Goal: Information Seeking & Learning: Learn about a topic

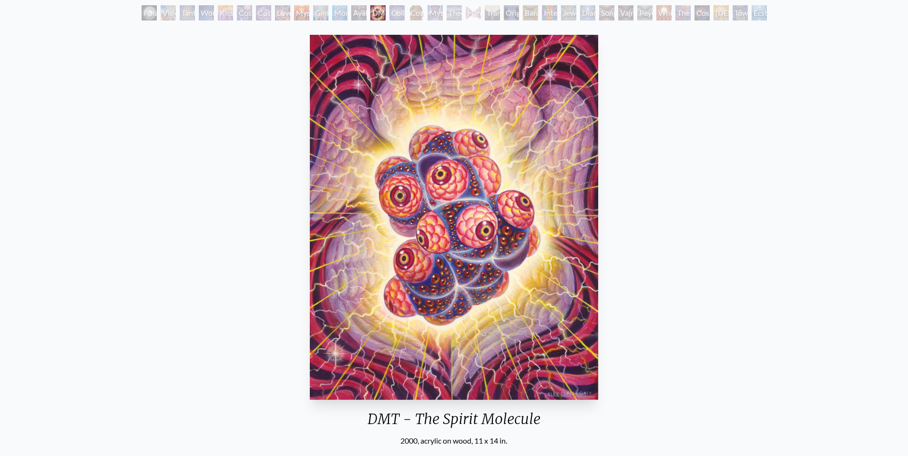
scroll to position [48, 0]
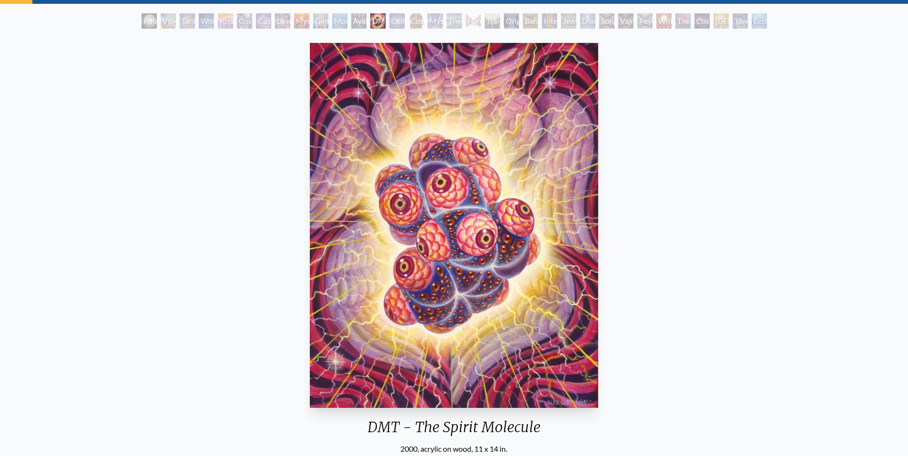
click at [389, 22] on div "Collective Vision" at bounding box center [396, 20] width 15 height 15
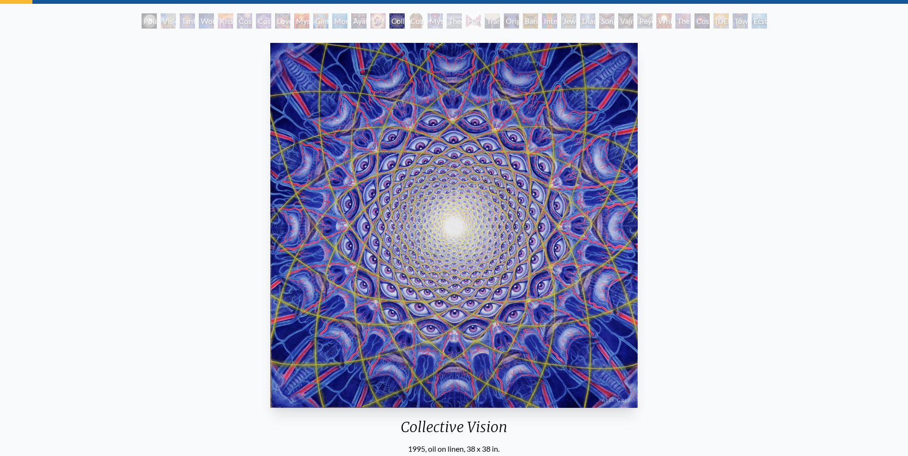
click at [443, 14] on div "Mystic Eye" at bounding box center [434, 20] width 15 height 15
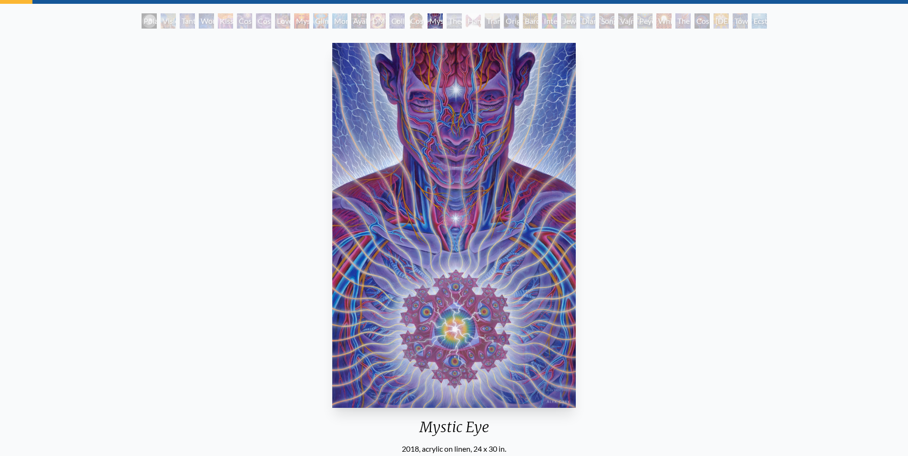
click at [481, 21] on div "Hands that See" at bounding box center [473, 20] width 15 height 15
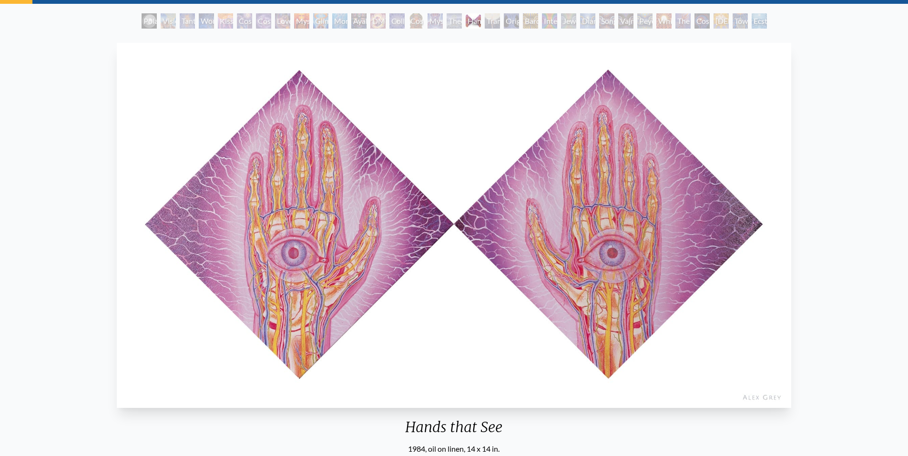
click at [556, 21] on div "Interbeing" at bounding box center [549, 20] width 15 height 15
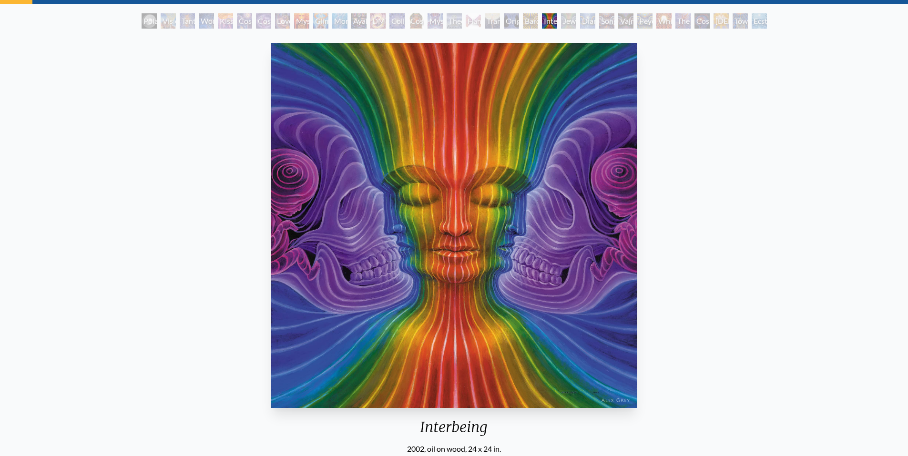
click at [576, 23] on div "Jewel Being" at bounding box center [568, 20] width 15 height 15
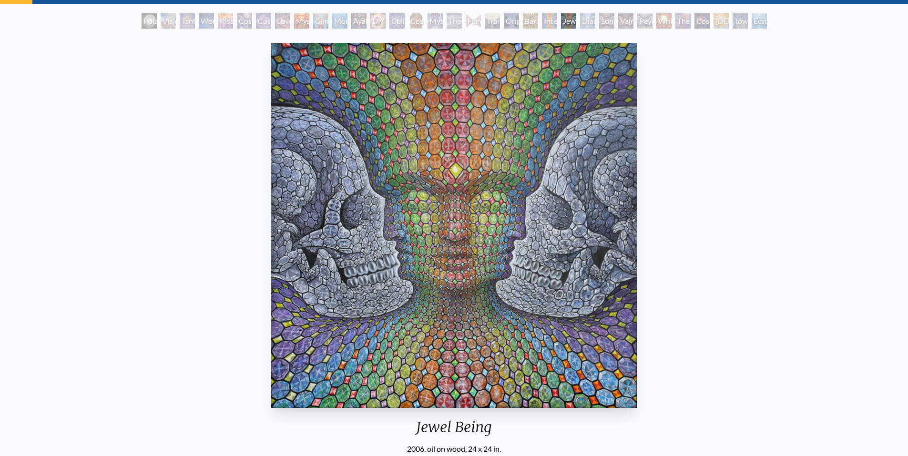
click at [614, 20] on div "Song of Vajra Being" at bounding box center [606, 20] width 15 height 15
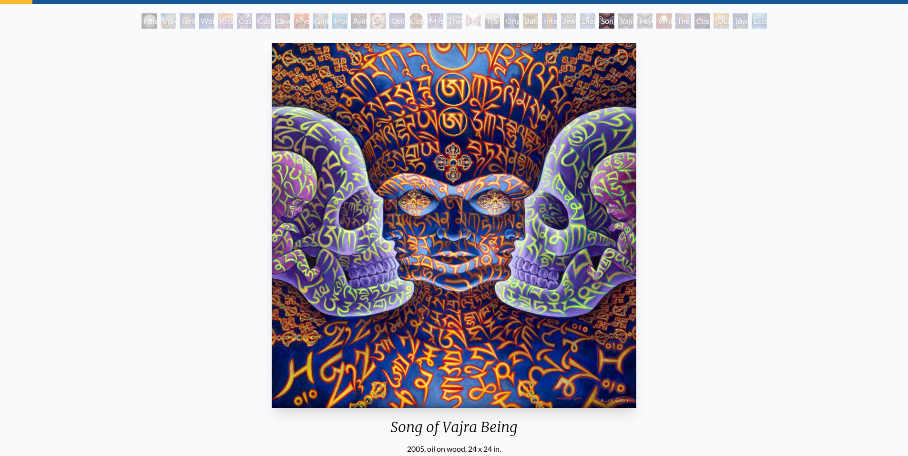
click at [645, 22] on div "Peyote Being" at bounding box center [644, 20] width 15 height 15
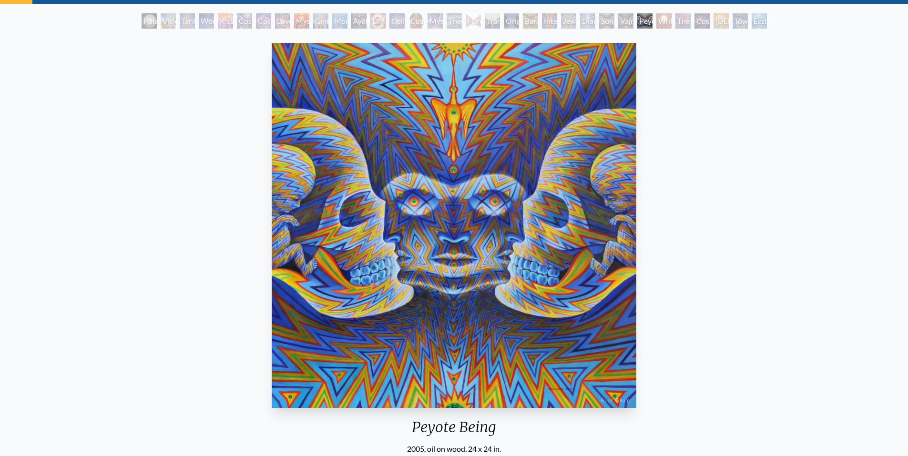
click at [691, 22] on div "The Great Turn" at bounding box center [682, 20] width 15 height 15
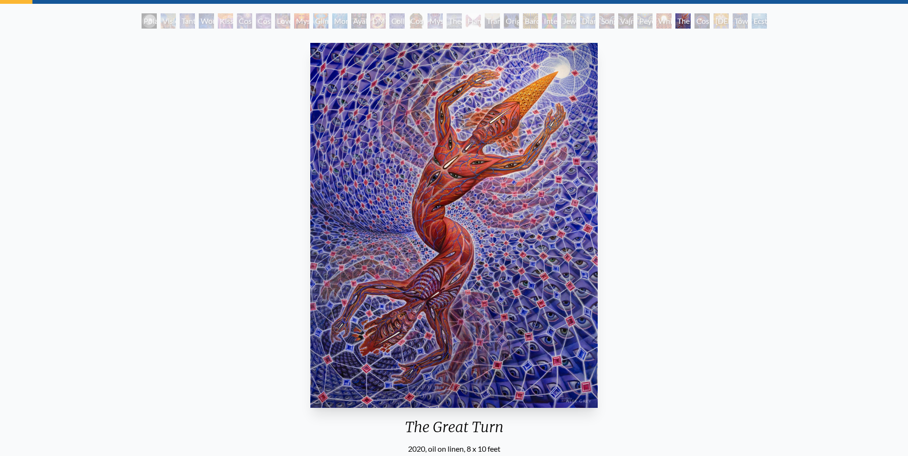
click at [728, 21] on div "[DEMOGRAPHIC_DATA]" at bounding box center [720, 20] width 15 height 15
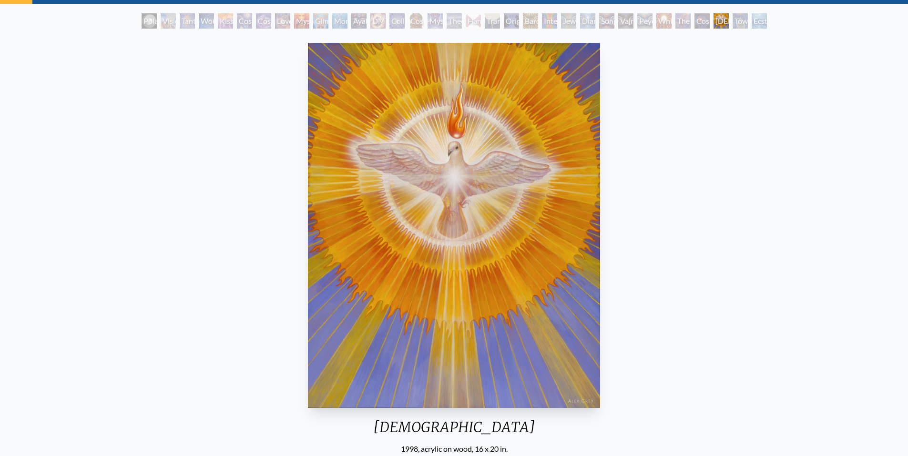
click at [748, 21] on div "Toward the One" at bounding box center [739, 20] width 15 height 15
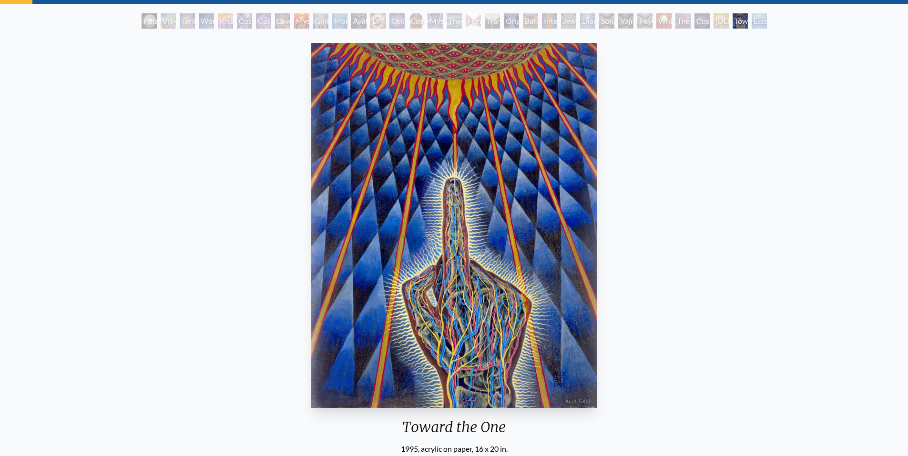
click at [776, 22] on div "Polar Unity Spiral Visionary Origin of Language Tantra Wonder Kiss of the [MEDI…" at bounding box center [454, 22] width 908 height 18
click at [760, 22] on div "Ecstasy" at bounding box center [759, 20] width 15 height 15
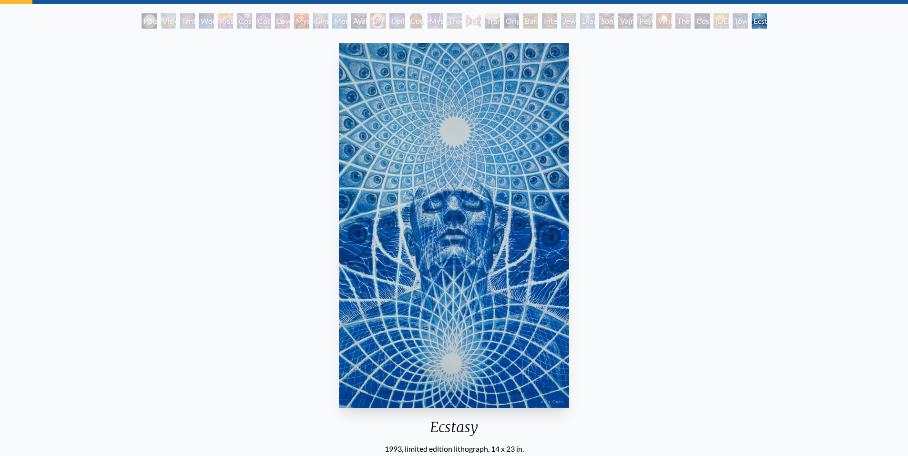
click at [627, 282] on div "Ecstasy 1993, limited edition lithograph, 14 x 23 in. Visit the CoSM Shop Ecsta…" at bounding box center [454, 388] width 893 height 698
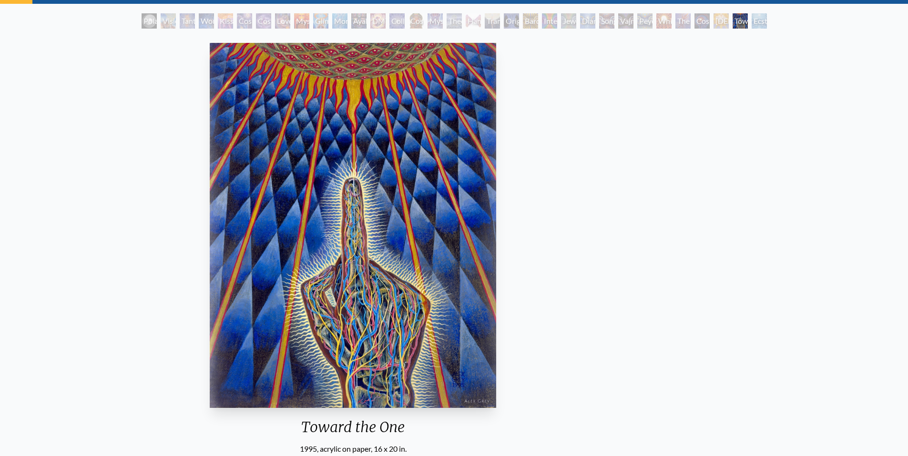
click at [401, 279] on div "Toward the One 1995, acrylic on paper, 16 x 20 in. Visit the CoSM Shop" at bounding box center [353, 281] width 893 height 484
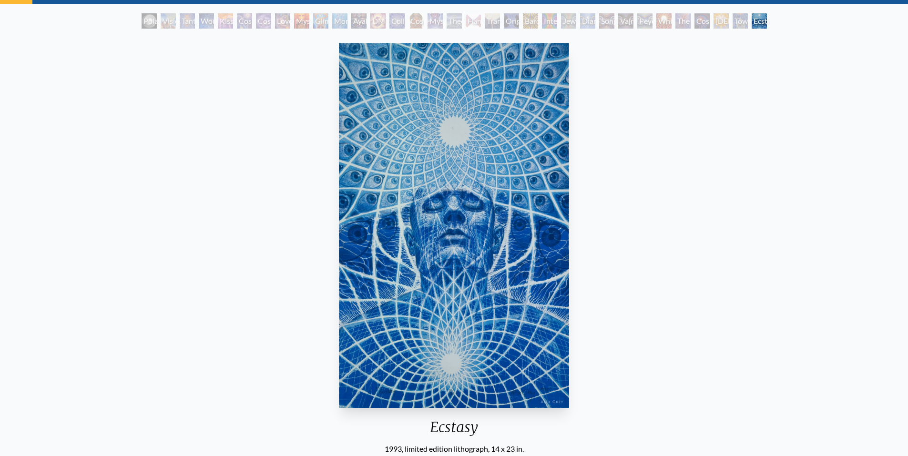
click at [748, 21] on div "Toward the One" at bounding box center [739, 20] width 15 height 15
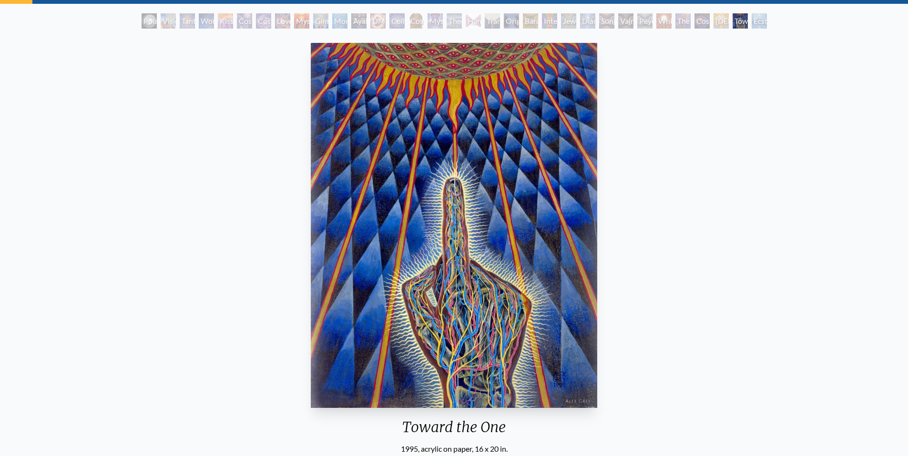
click at [698, 20] on div "Cosmic Consciousness" at bounding box center [701, 20] width 15 height 15
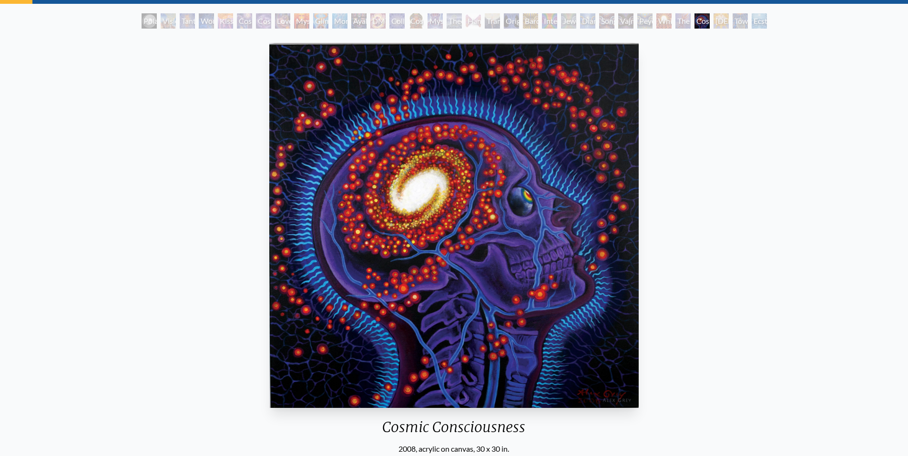
click at [676, 20] on div "The Great Turn" at bounding box center [682, 20] width 15 height 15
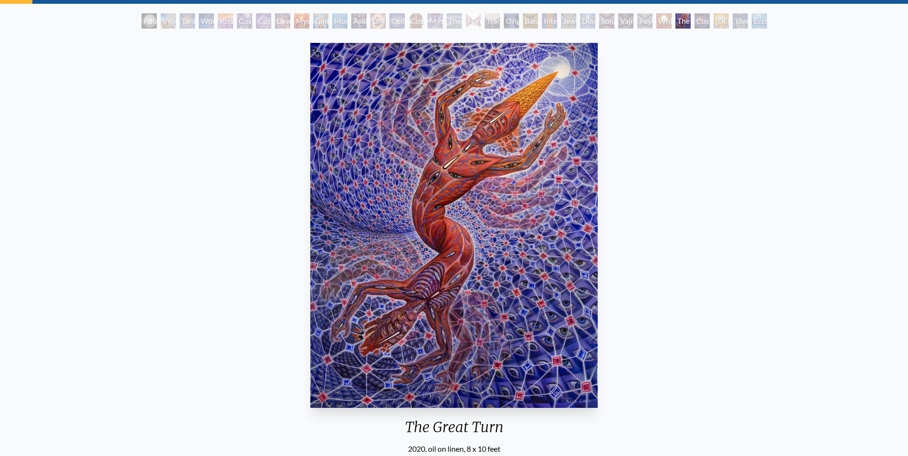
click at [389, 20] on div "Collective Vision" at bounding box center [396, 20] width 15 height 15
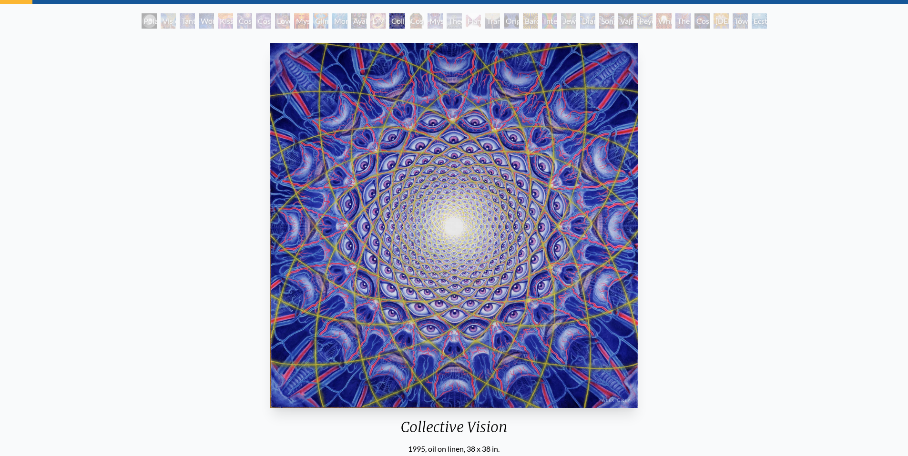
click at [351, 23] on div "Ayahuasca Visitation" at bounding box center [358, 20] width 15 height 15
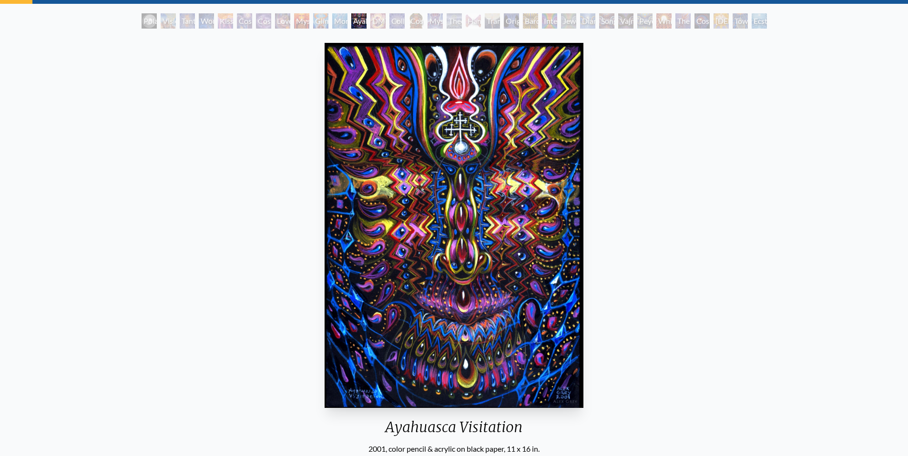
click at [256, 20] on div "Cosmic Artist" at bounding box center [263, 20] width 15 height 15
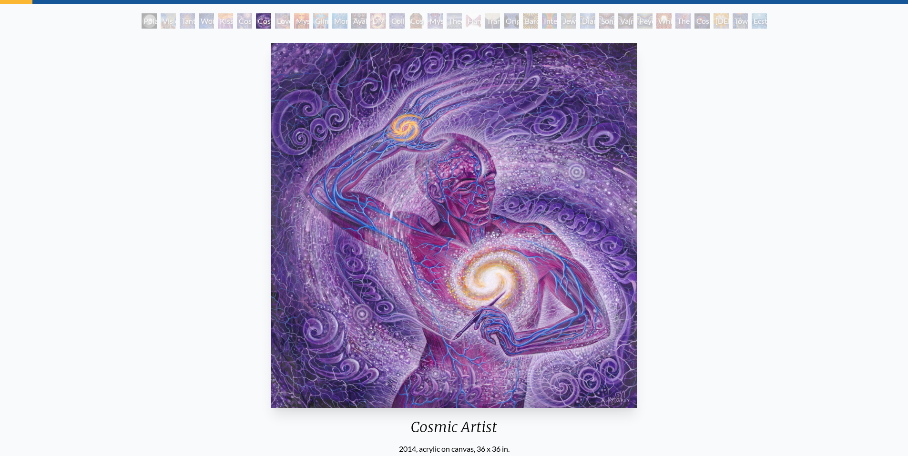
click at [228, 21] on div "Kiss of the [MEDICAL_DATA]" at bounding box center [225, 20] width 15 height 15
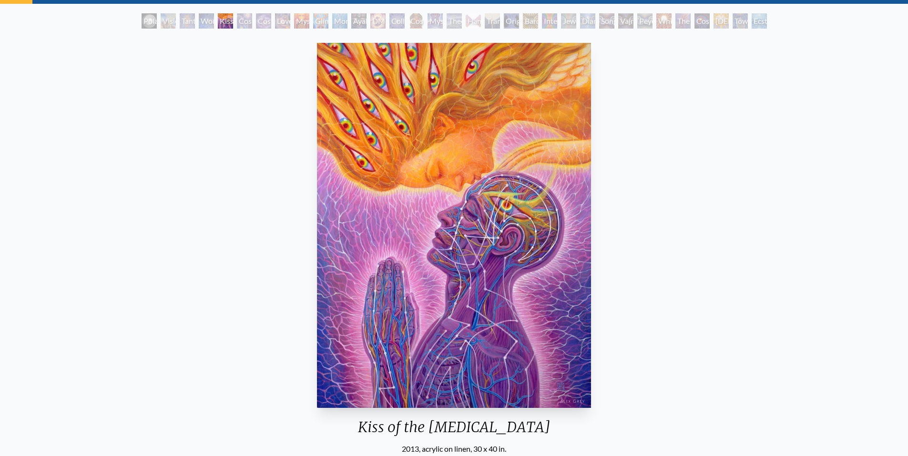
click at [162, 19] on div "Visionary Origin of Language" at bounding box center [168, 20] width 15 height 15
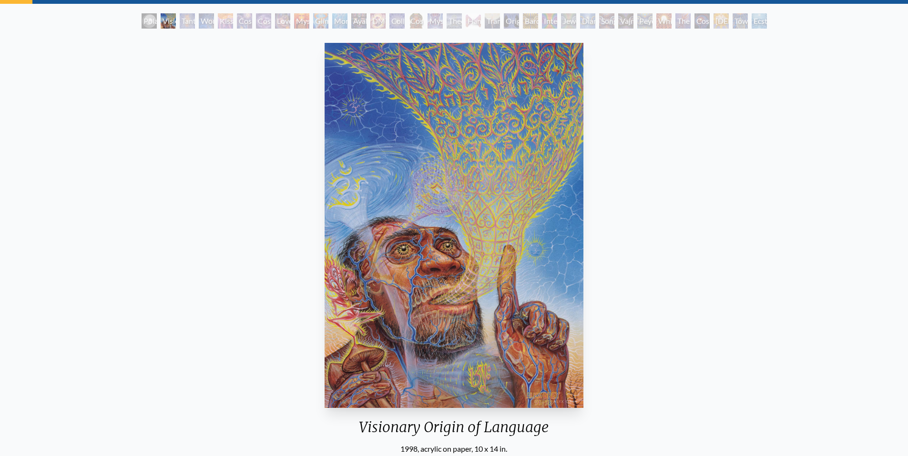
click at [318, 18] on div "Glimpsing the Empyrean" at bounding box center [320, 20] width 15 height 15
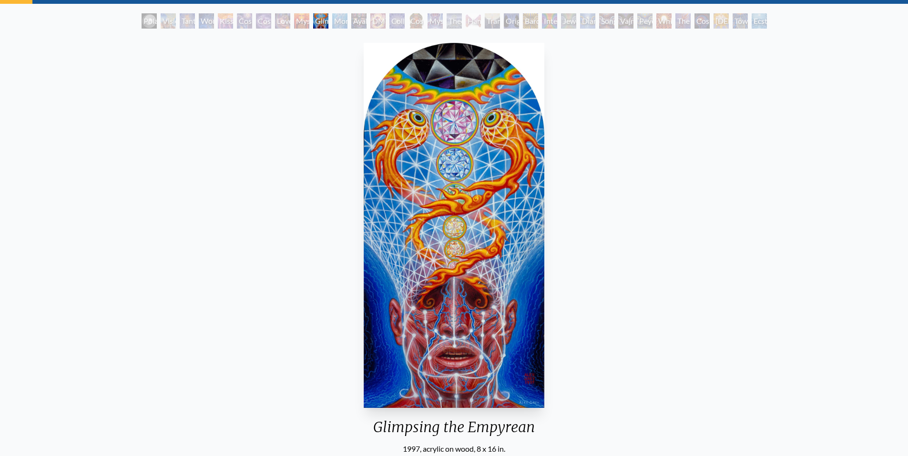
click at [494, 216] on img "10 / 33" at bounding box center [454, 225] width 181 height 365
click at [233, 21] on div "Kiss of the [MEDICAL_DATA]" at bounding box center [225, 20] width 15 height 15
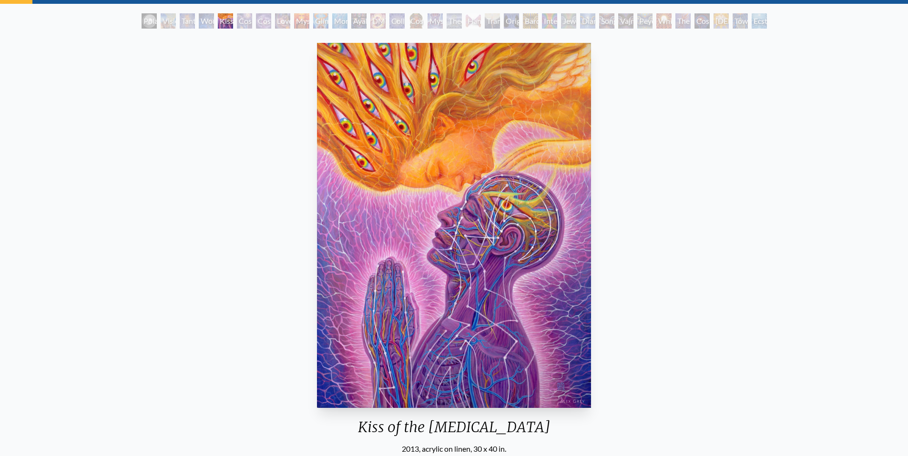
click at [256, 20] on div "Cosmic Artist" at bounding box center [263, 20] width 15 height 15
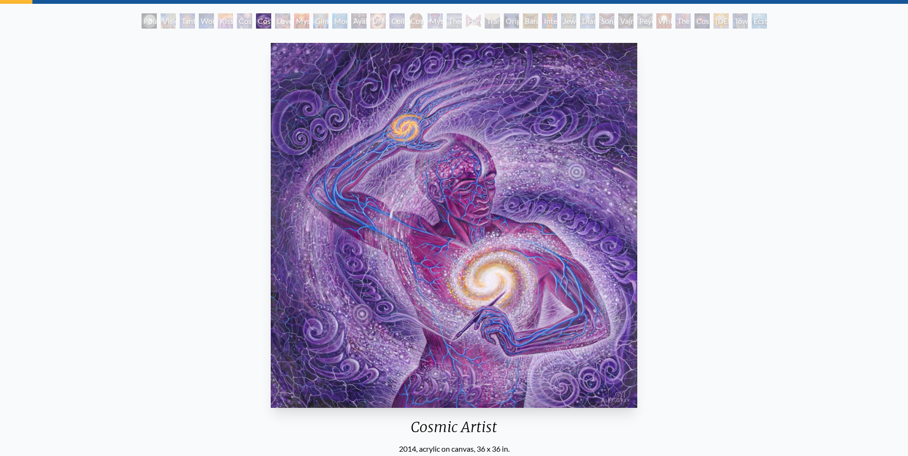
click at [230, 20] on div "Kiss of the [MEDICAL_DATA]" at bounding box center [225, 20] width 15 height 15
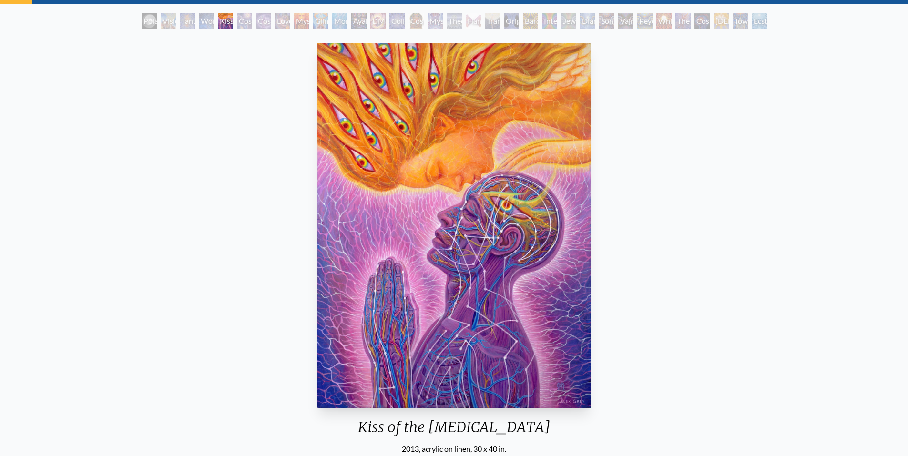
click at [671, 18] on div "White Light" at bounding box center [663, 20] width 15 height 15
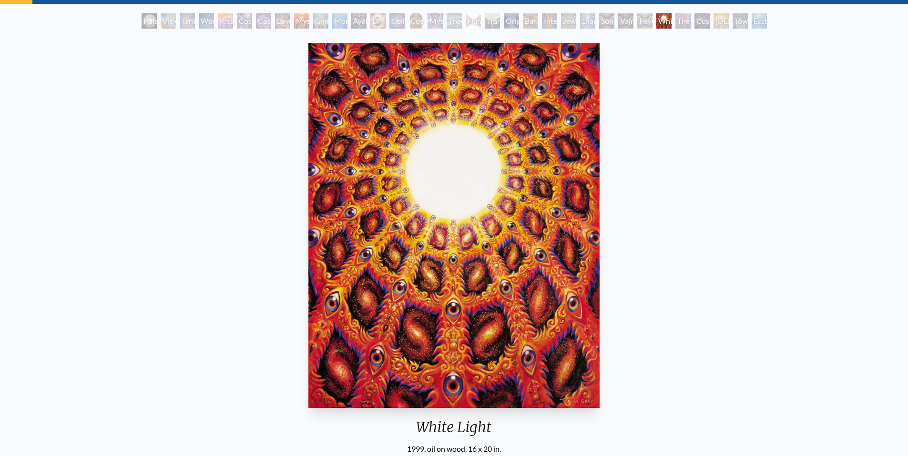
click at [637, 25] on div "Peyote Being" at bounding box center [644, 20] width 15 height 15
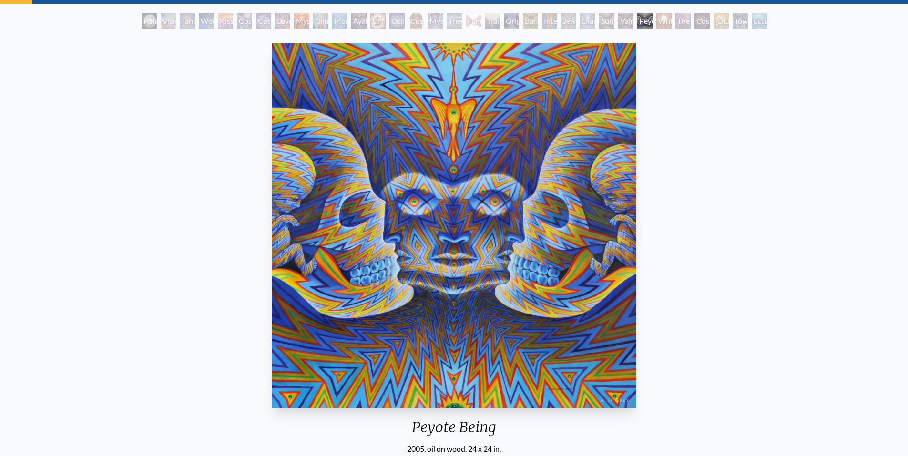
click at [605, 20] on div "Song of Vajra Being" at bounding box center [606, 20] width 15 height 15
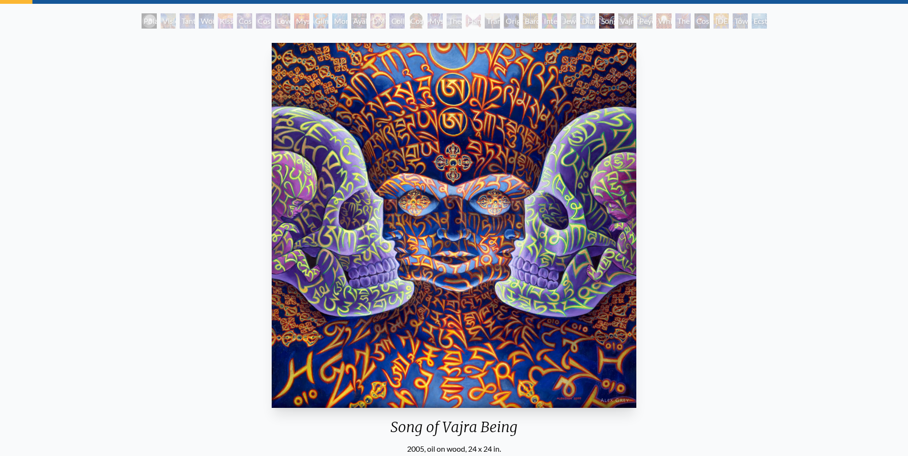
click at [565, 20] on div "Jewel Being" at bounding box center [568, 20] width 15 height 15
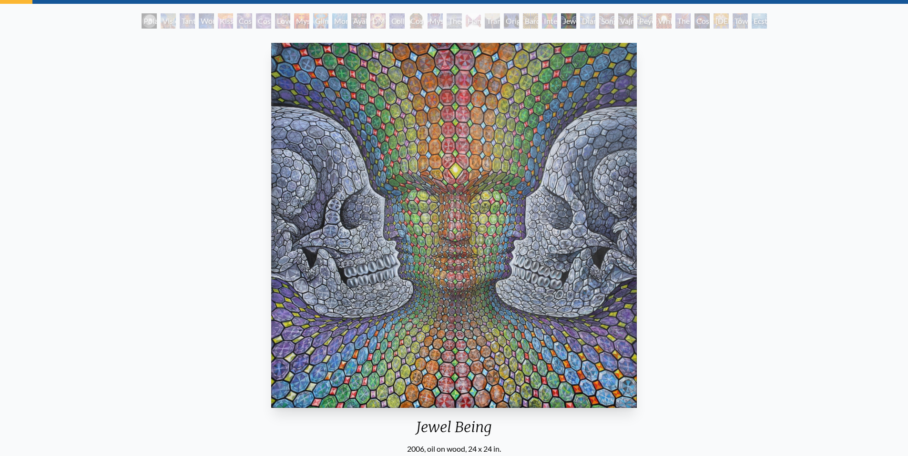
click at [529, 22] on div "Bardo Being" at bounding box center [530, 20] width 15 height 15
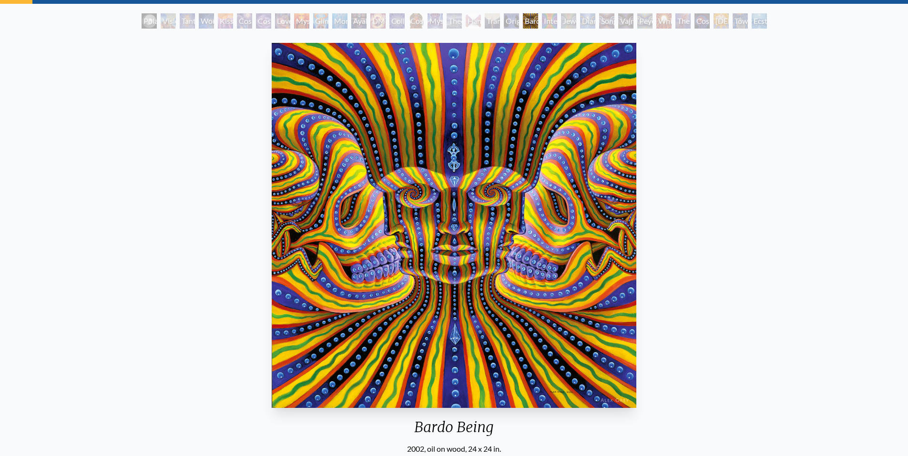
click at [504, 25] on div "Original Face" at bounding box center [511, 20] width 15 height 15
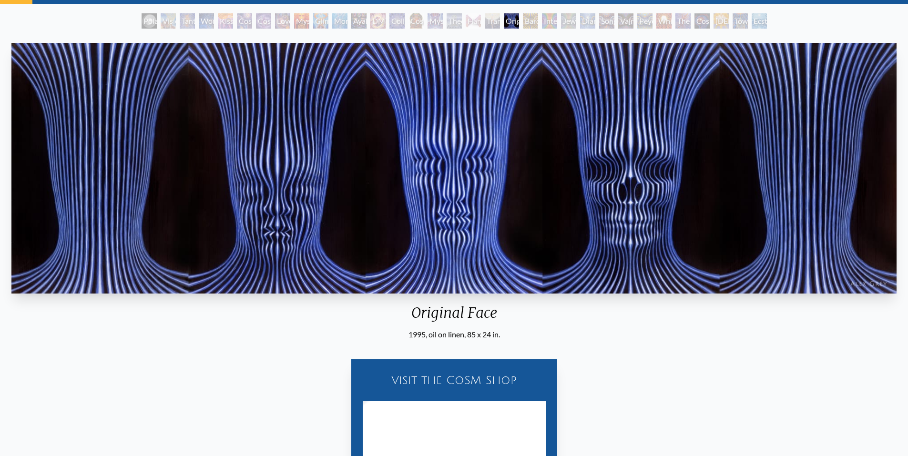
click at [452, 19] on div "Theologue" at bounding box center [454, 20] width 15 height 15
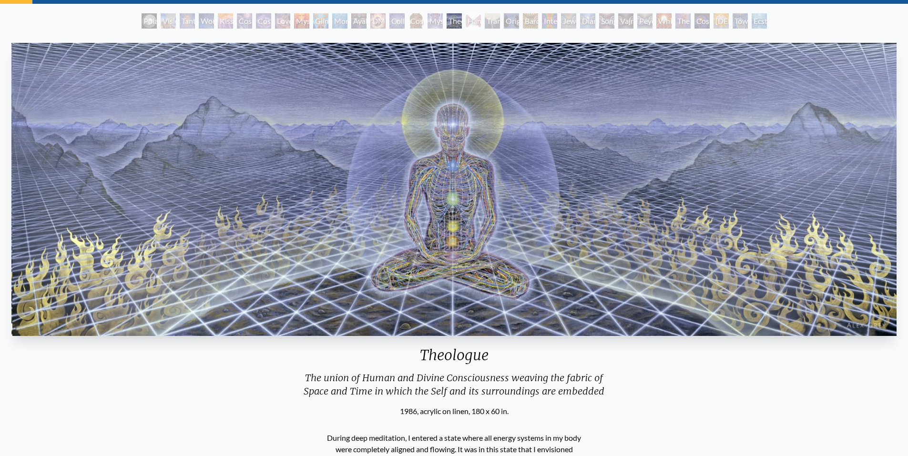
click at [436, 21] on div "Mystic Eye" at bounding box center [434, 20] width 15 height 15
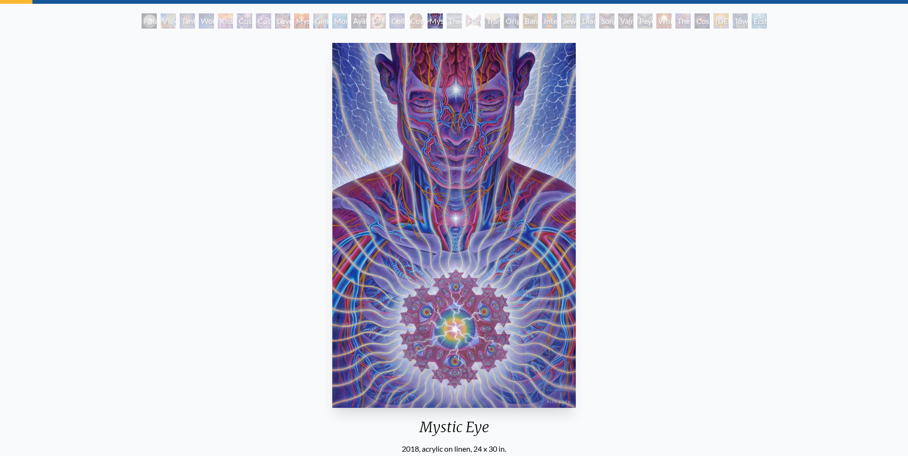
click at [408, 21] on div "Cosmic [DEMOGRAPHIC_DATA]" at bounding box center [415, 20] width 15 height 15
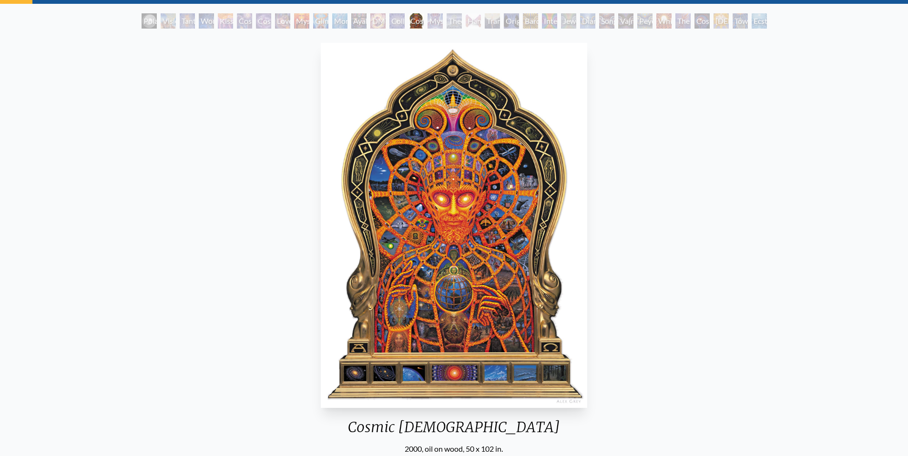
click at [382, 21] on div "DMT - The Spirit Molecule" at bounding box center [377, 20] width 15 height 15
